Goal: Check status: Check status

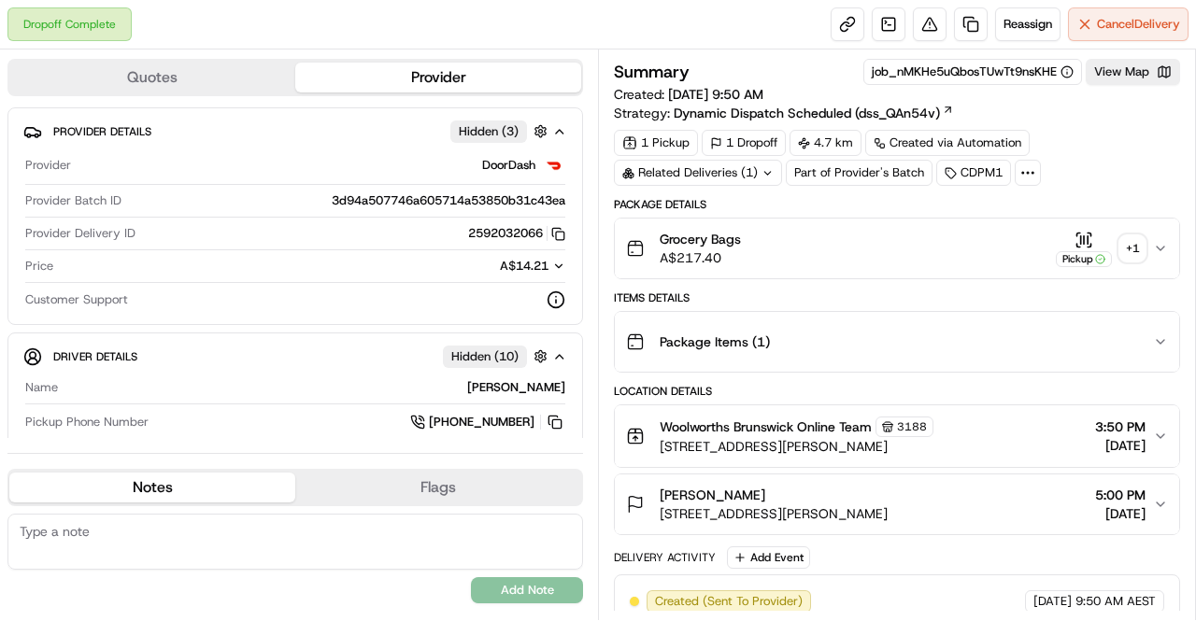
click at [1132, 257] on div "+ 1" at bounding box center [1132, 248] width 26 height 26
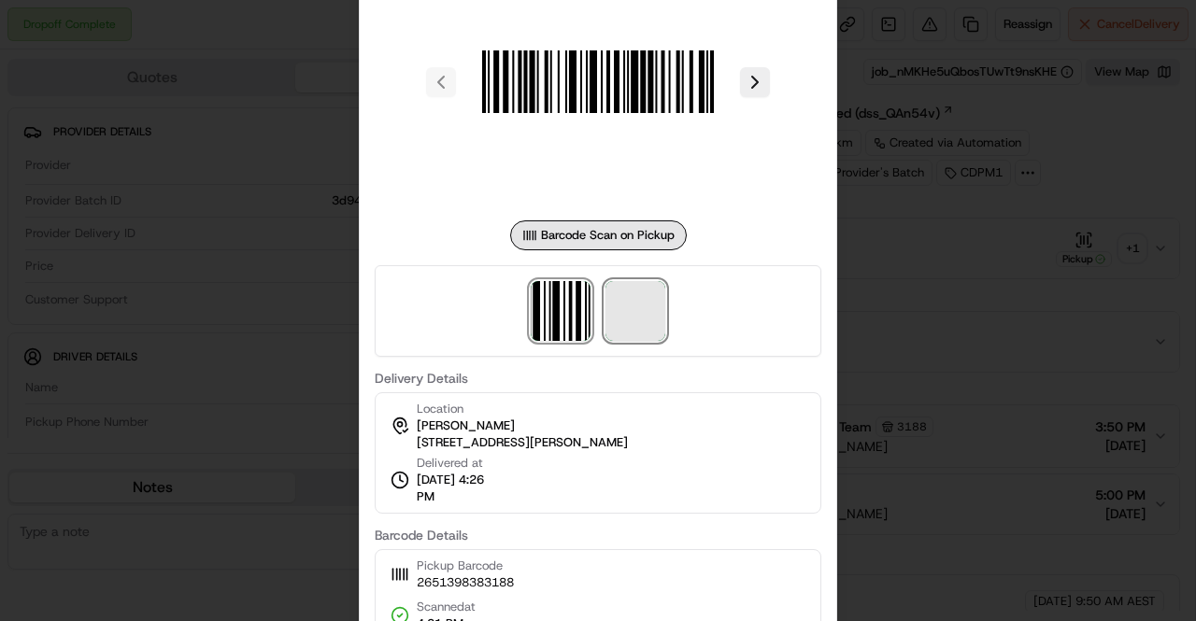
click at [640, 295] on span at bounding box center [635, 311] width 60 height 60
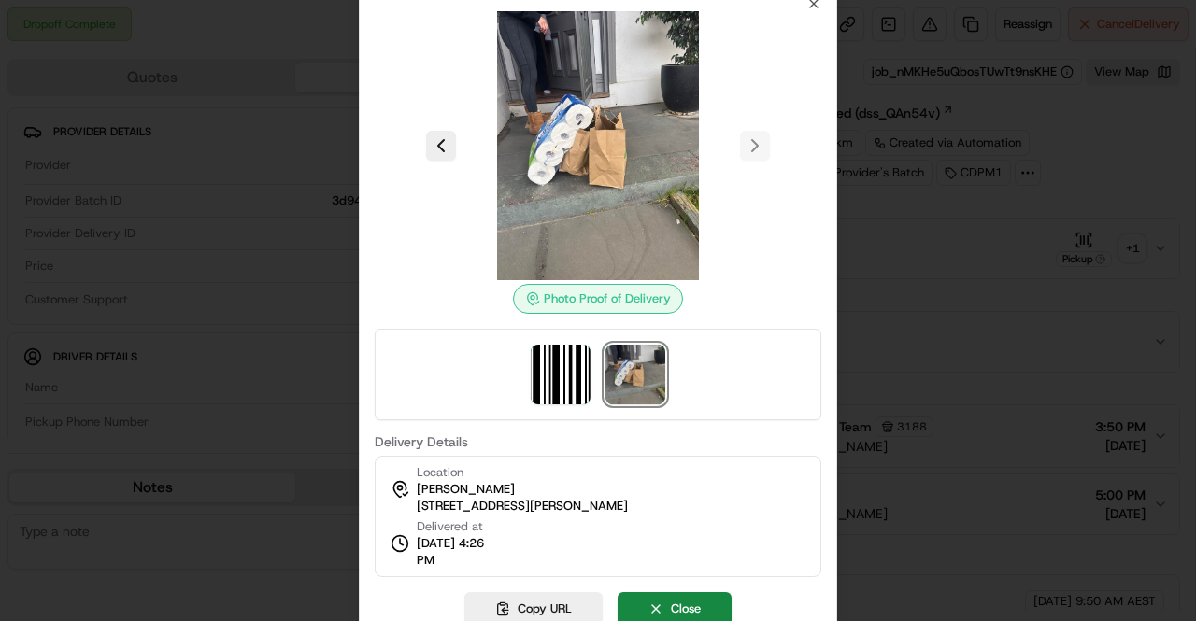
click at [937, 218] on div at bounding box center [598, 310] width 1196 height 621
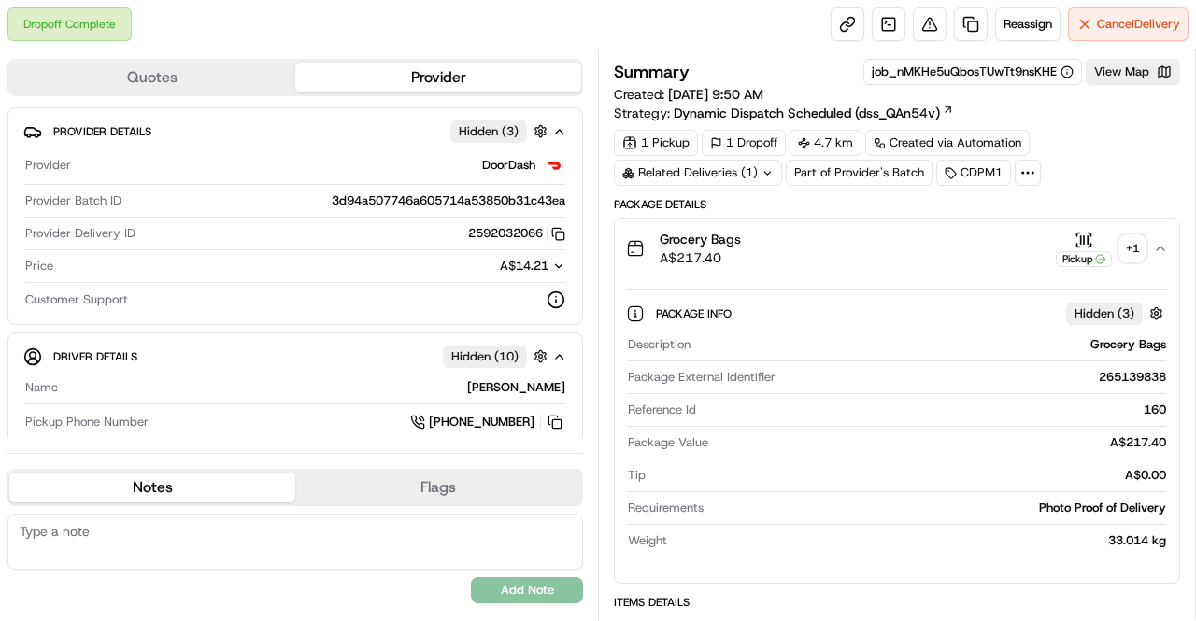
click at [722, 173] on div "Related Deliveries (1)" at bounding box center [698, 173] width 168 height 26
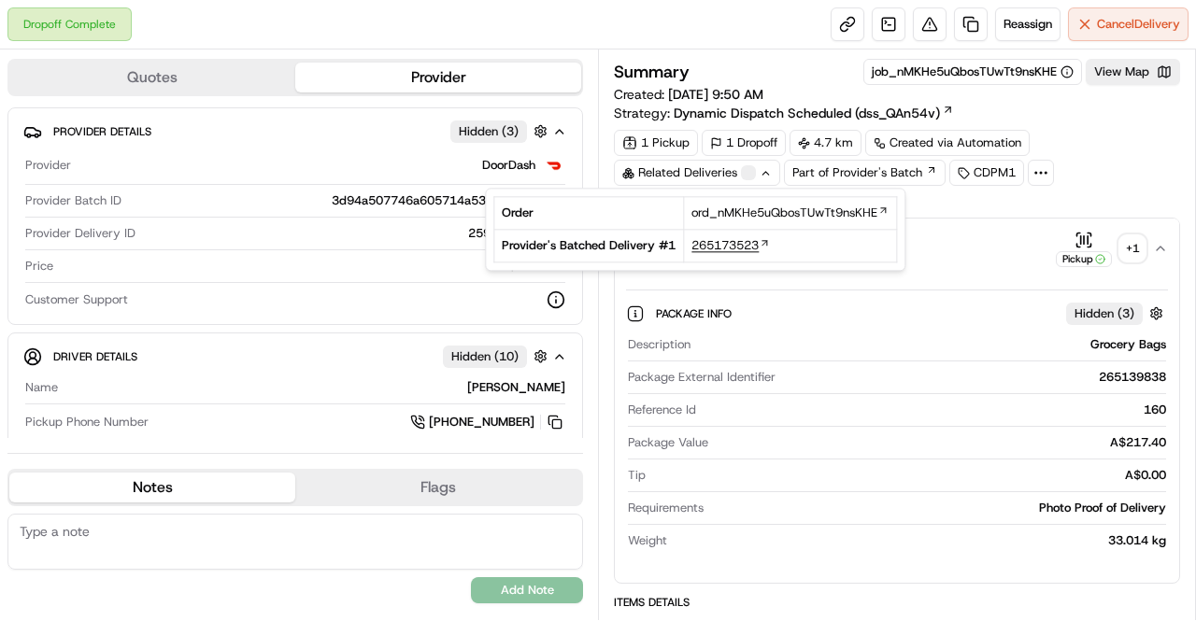
click at [750, 244] on span "265173523" at bounding box center [724, 245] width 67 height 17
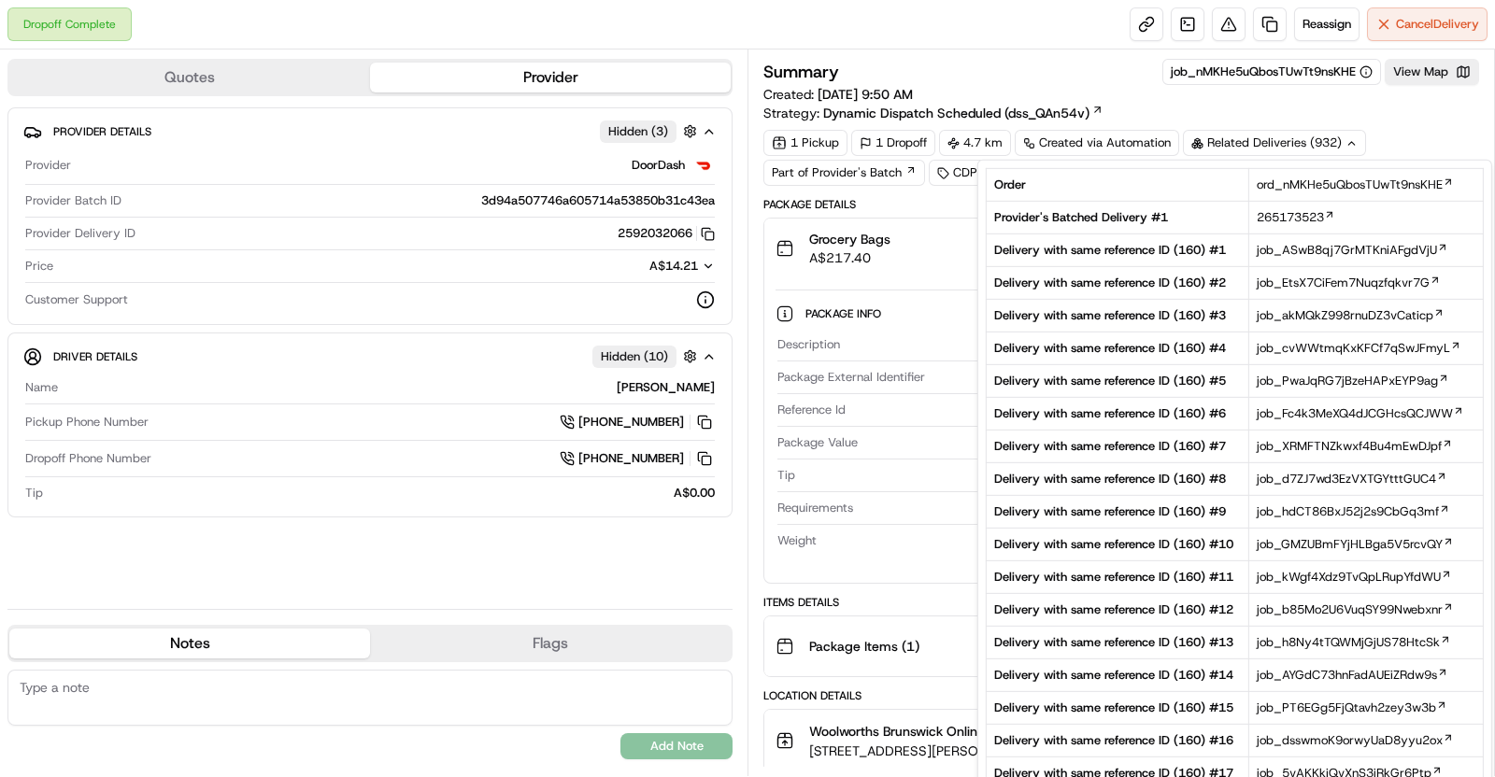
click at [629, 35] on div "Dropoff Complete Reassign Cancel Delivery" at bounding box center [747, 25] width 1495 height 50
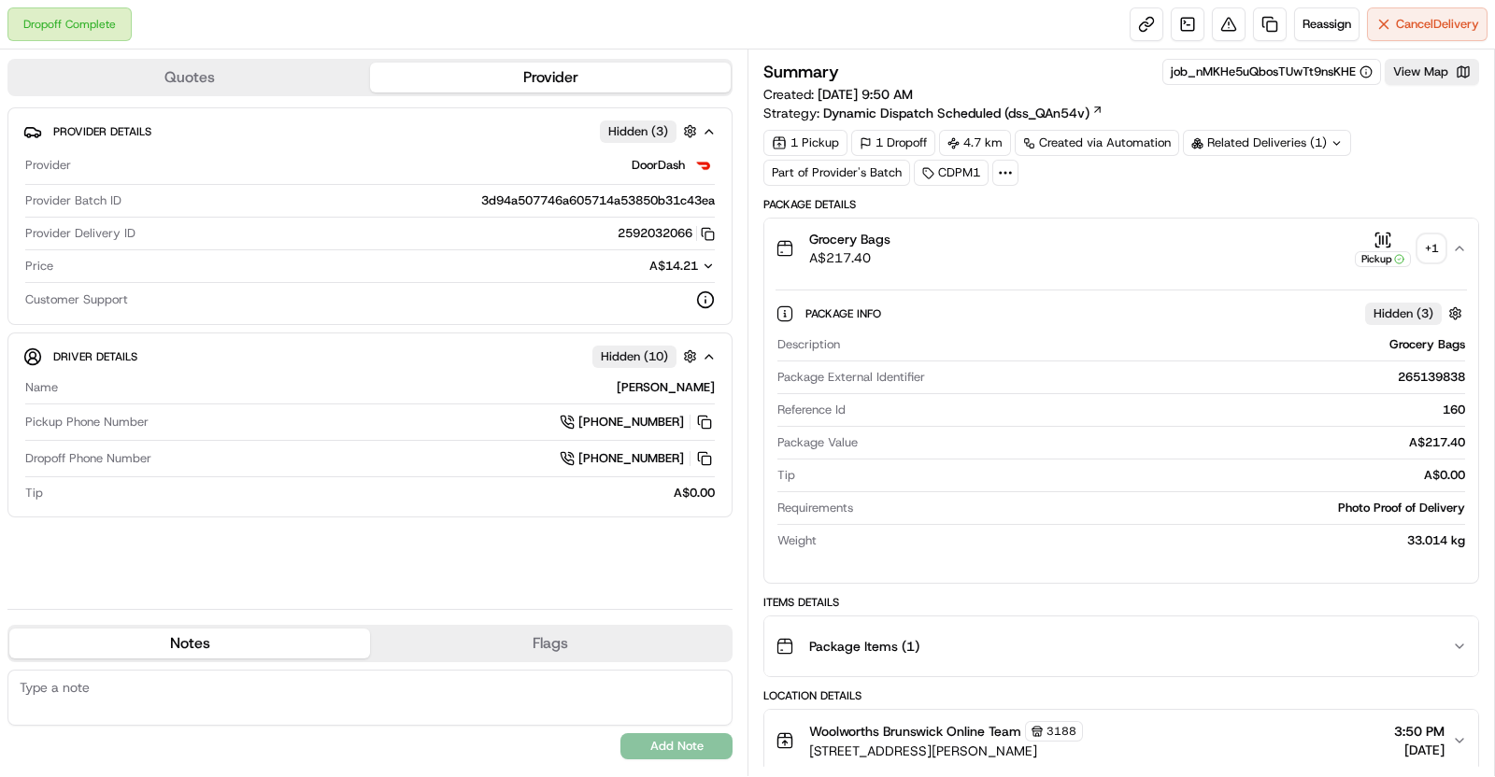
click at [1185, 263] on div "Grocery Bags A$217.40 Pickup + 1" at bounding box center [1113, 248] width 676 height 37
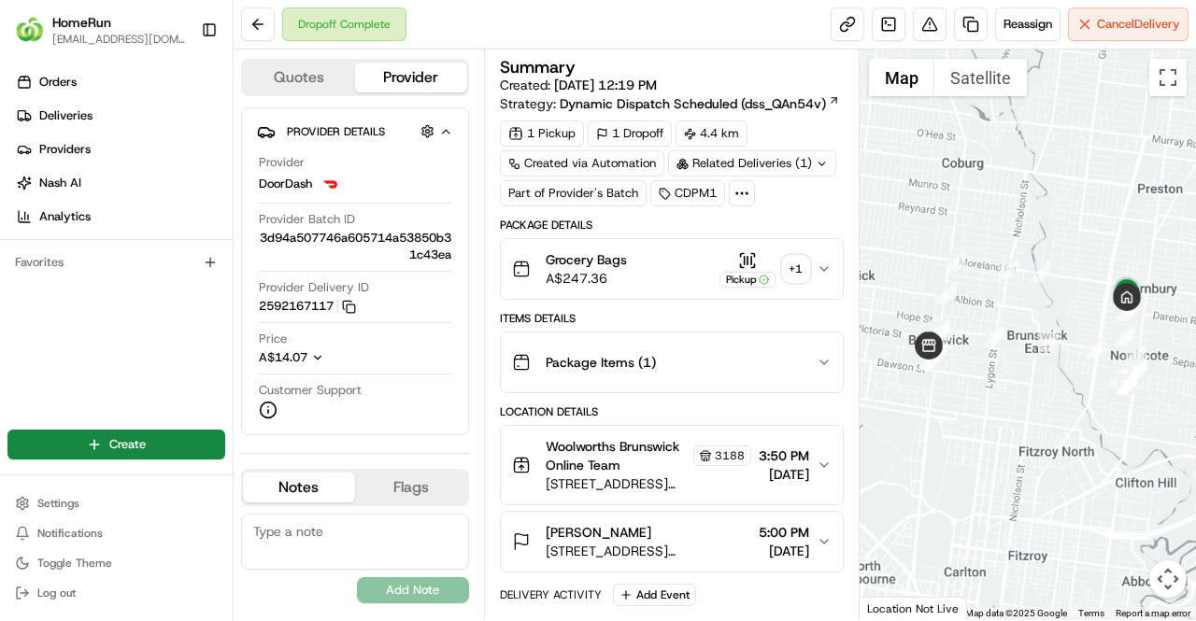
click at [785, 270] on button "Pickup + 1" at bounding box center [764, 269] width 90 height 36
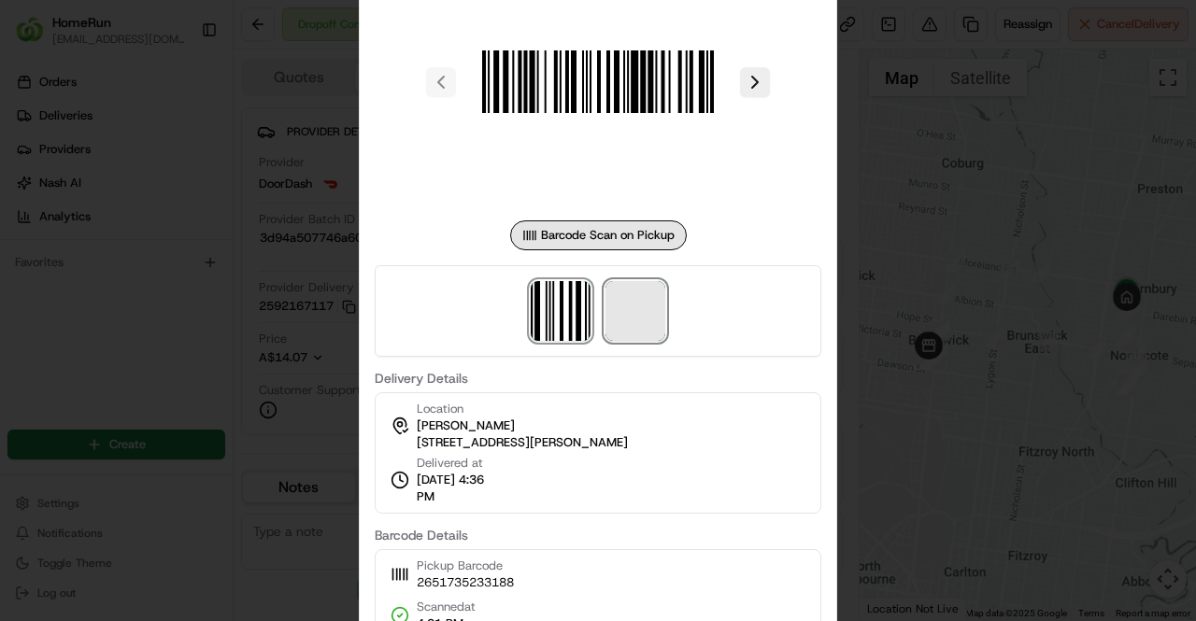
click at [632, 300] on span at bounding box center [635, 311] width 60 height 60
